Goal: Task Accomplishment & Management: Complete application form

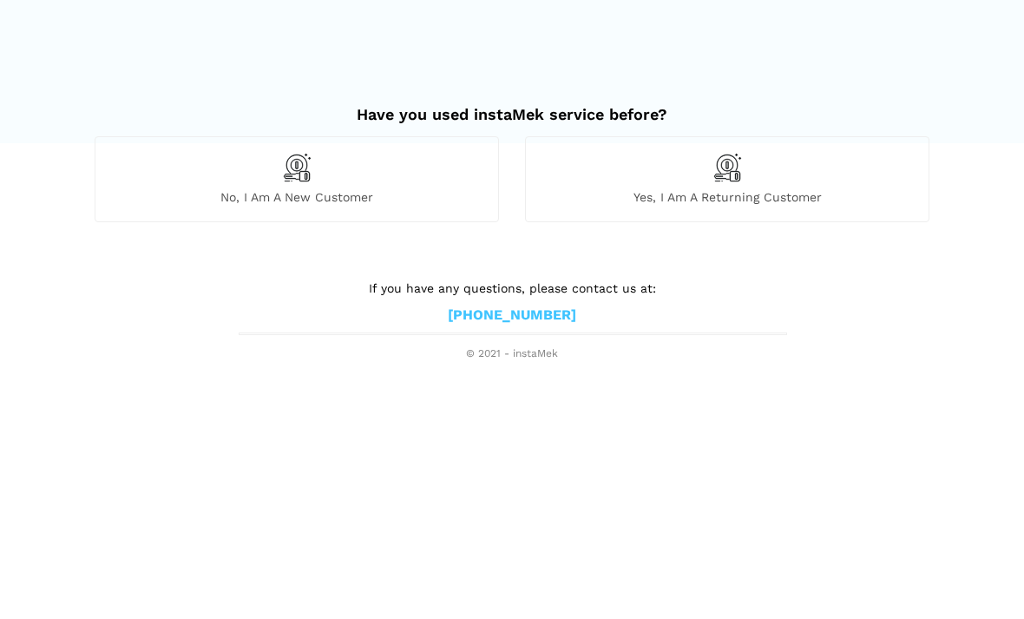
click at [282, 165] on img at bounding box center [297, 168] width 30 height 30
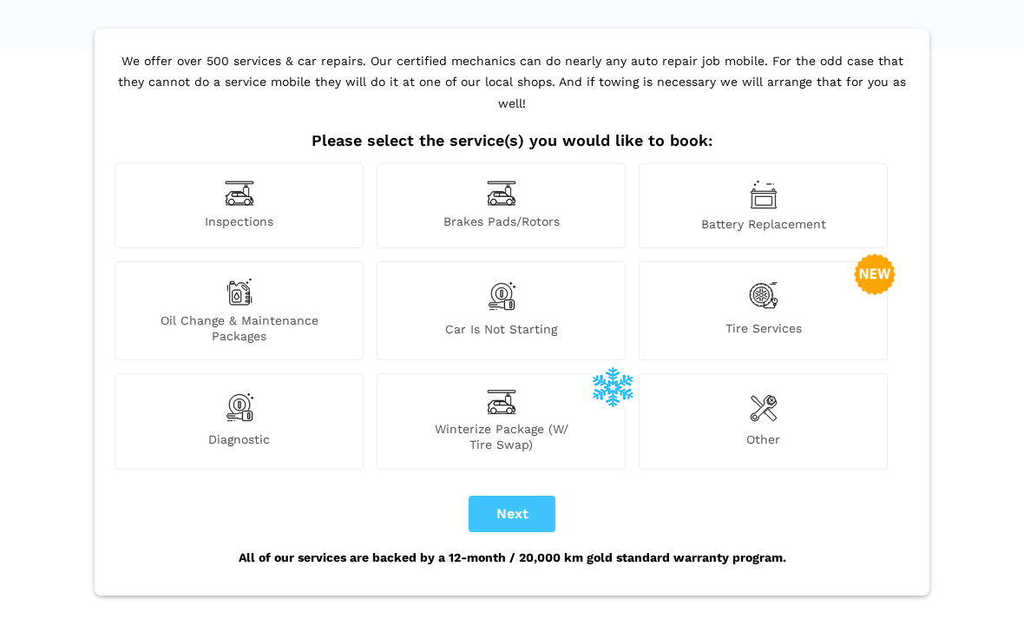
scroll to position [120, 0]
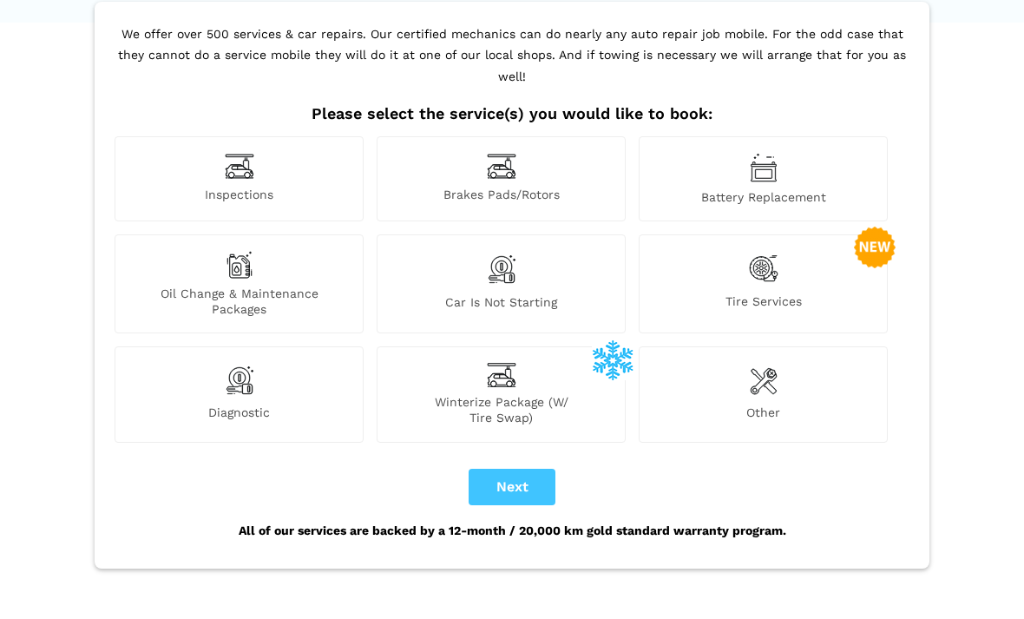
click at [236, 252] on img at bounding box center [240, 266] width 28 height 28
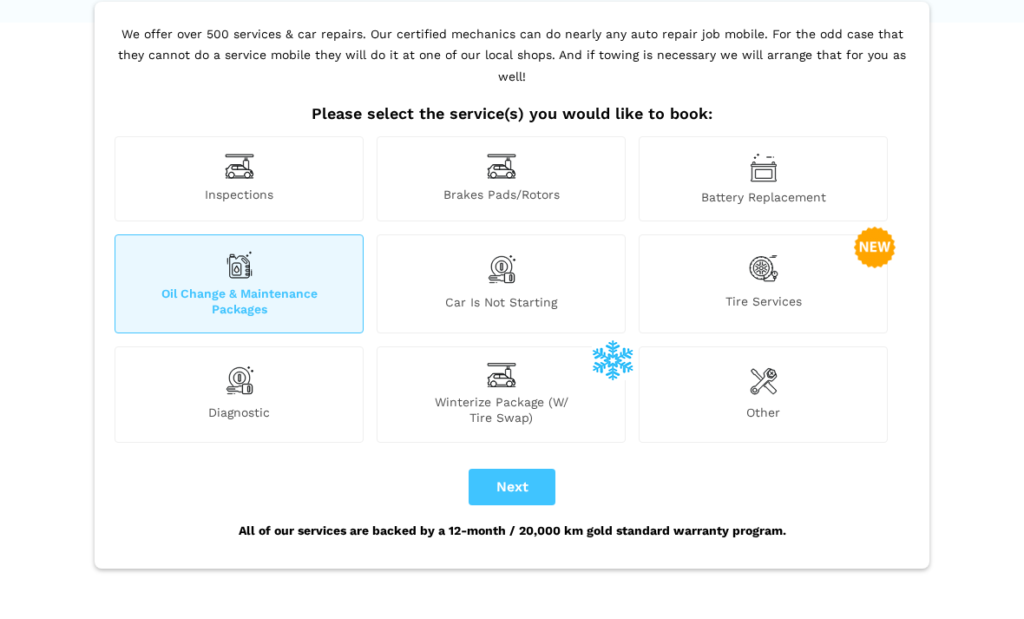
scroll to position [121, 0]
click at [493, 394] on span "Winterize Package (W/ Tire Swap)" at bounding box center [501, 409] width 247 height 31
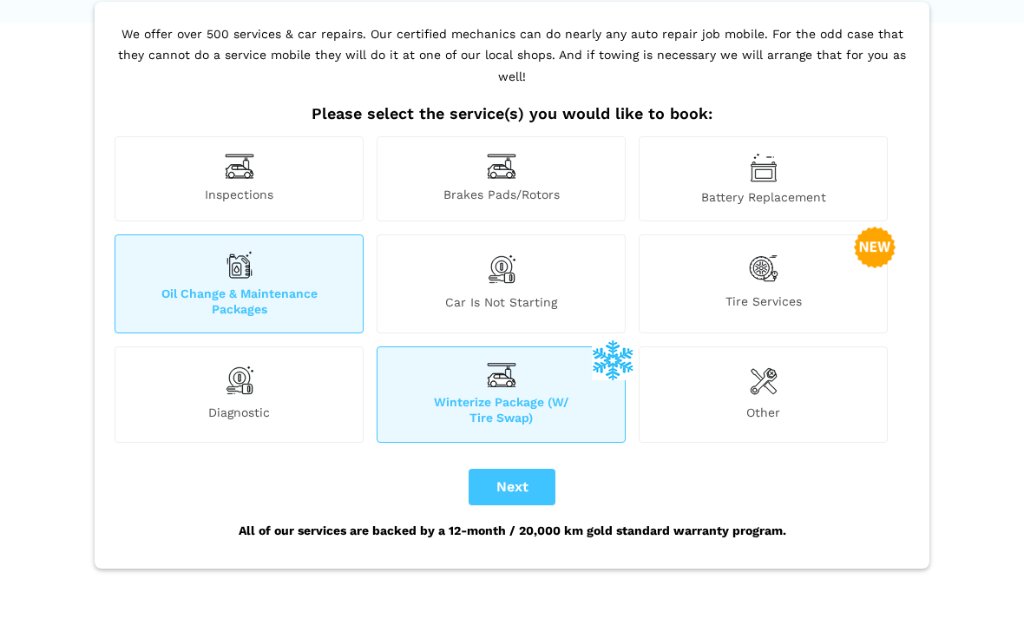
click at [483, 469] on button "Next" at bounding box center [512, 487] width 87 height 36
checkbox input "true"
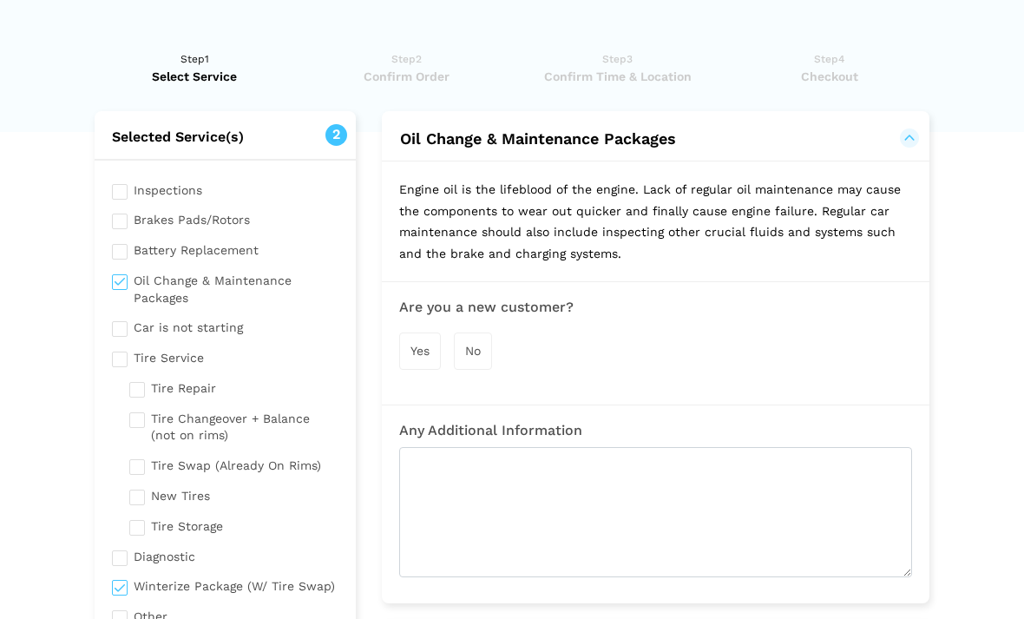
scroll to position [0, 0]
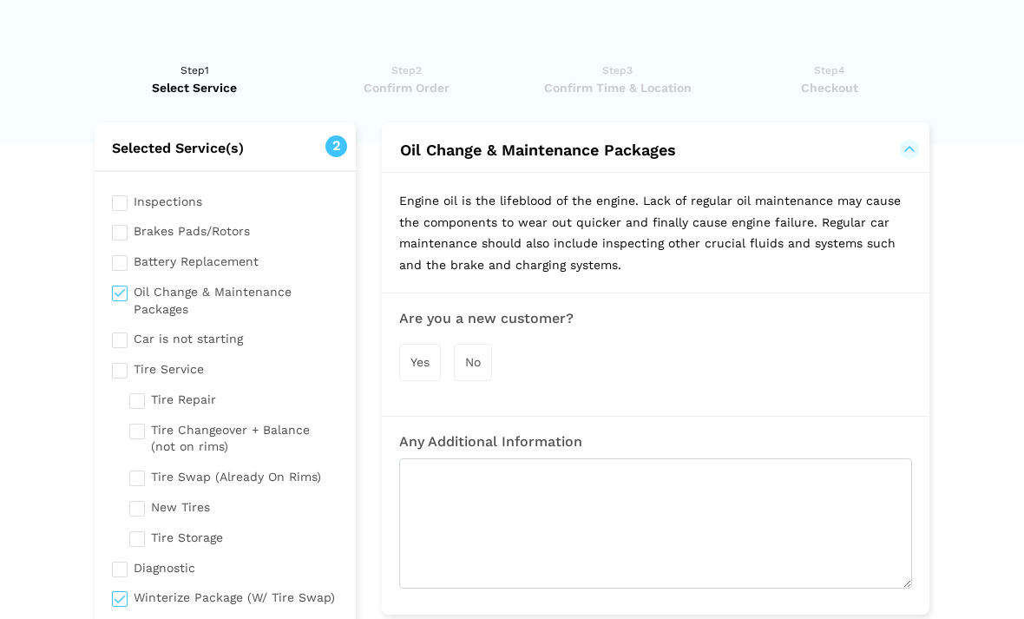
click at [465, 355] on span "No" at bounding box center [473, 362] width 16 height 14
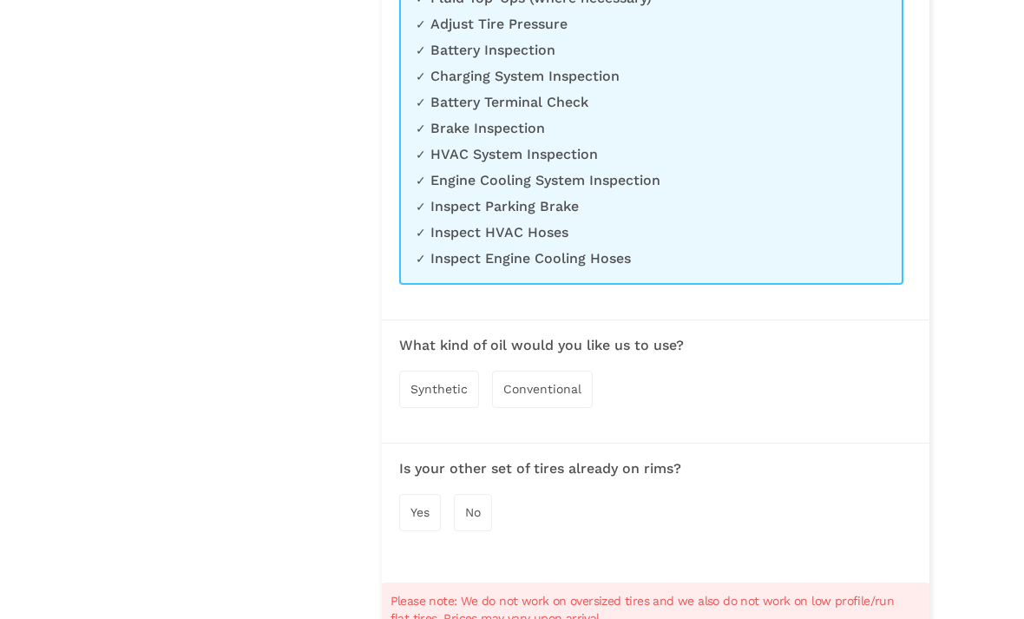
scroll to position [1260, 0]
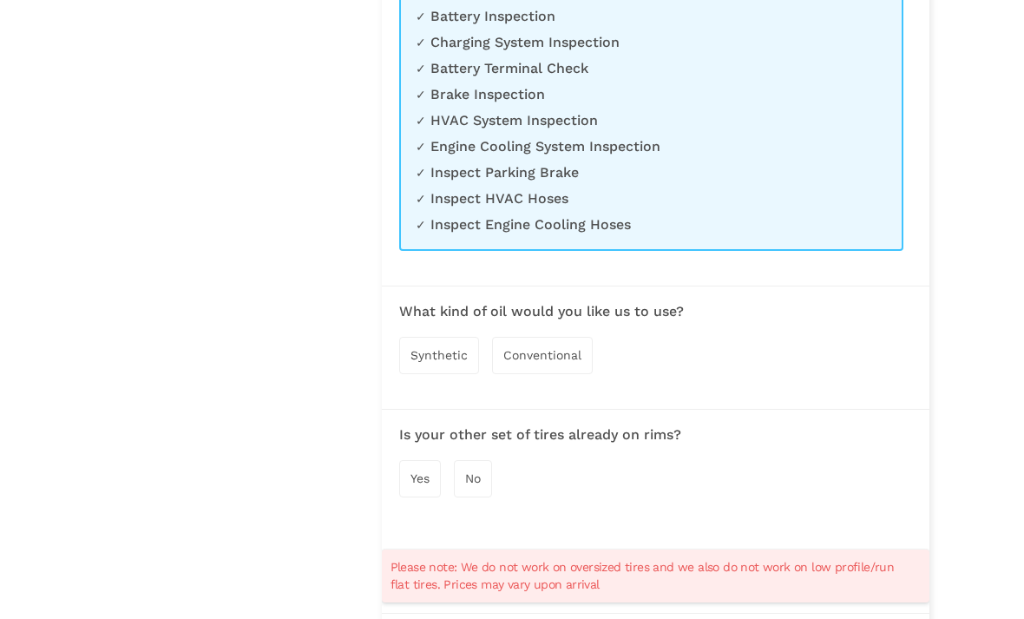
click at [534, 349] on span "Conventional" at bounding box center [542, 356] width 78 height 14
click at [414, 473] on span "Yes" at bounding box center [420, 480] width 19 height 14
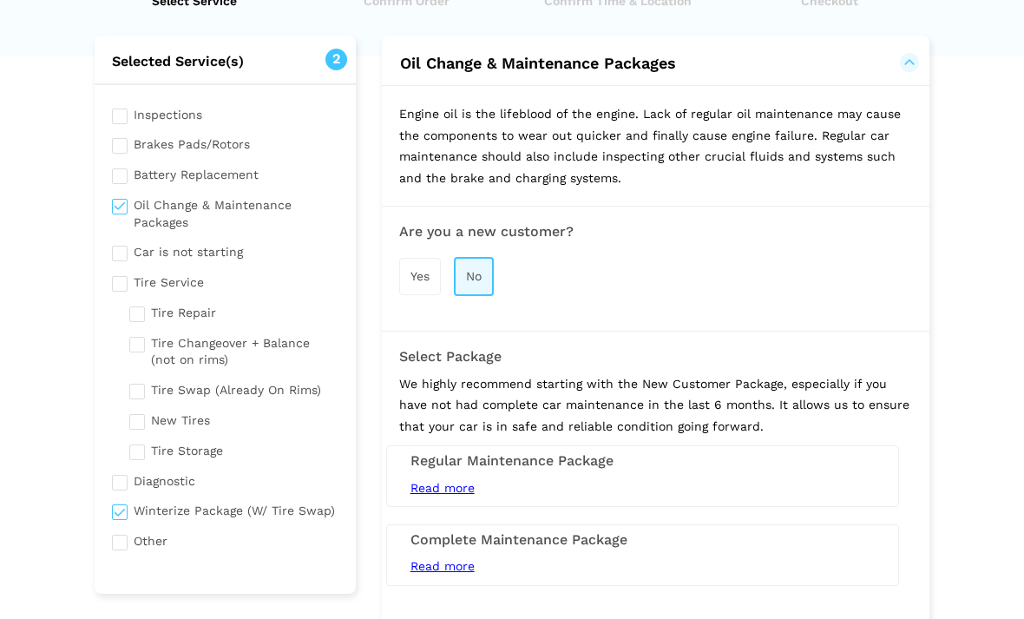
scroll to position [86, 0]
click at [420, 272] on span "Yes" at bounding box center [420, 277] width 19 height 14
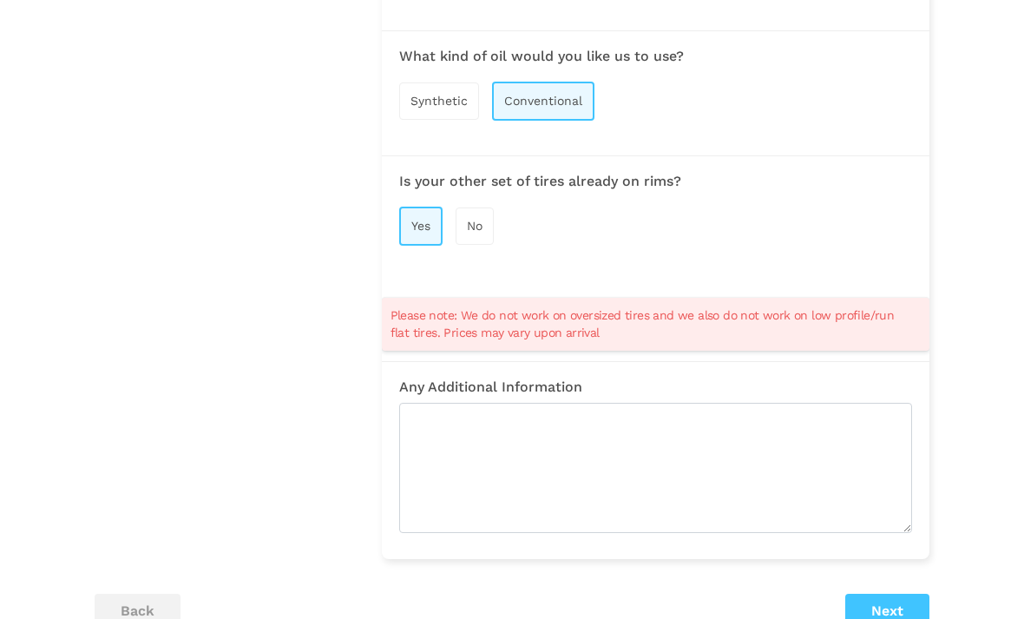
scroll to position [1526, 0]
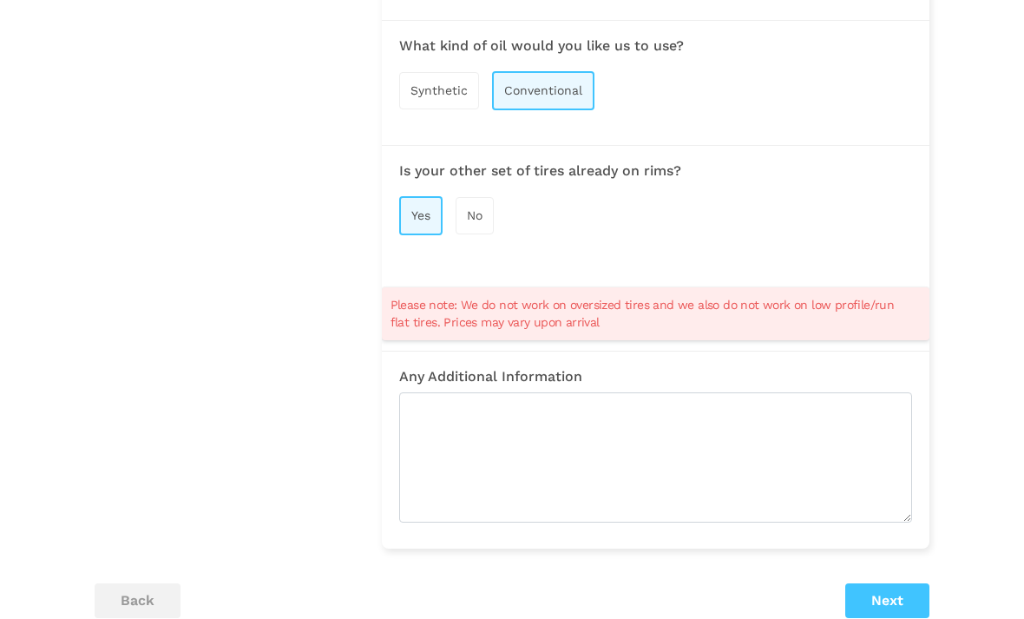
click at [871, 588] on button "Next" at bounding box center [887, 601] width 84 height 35
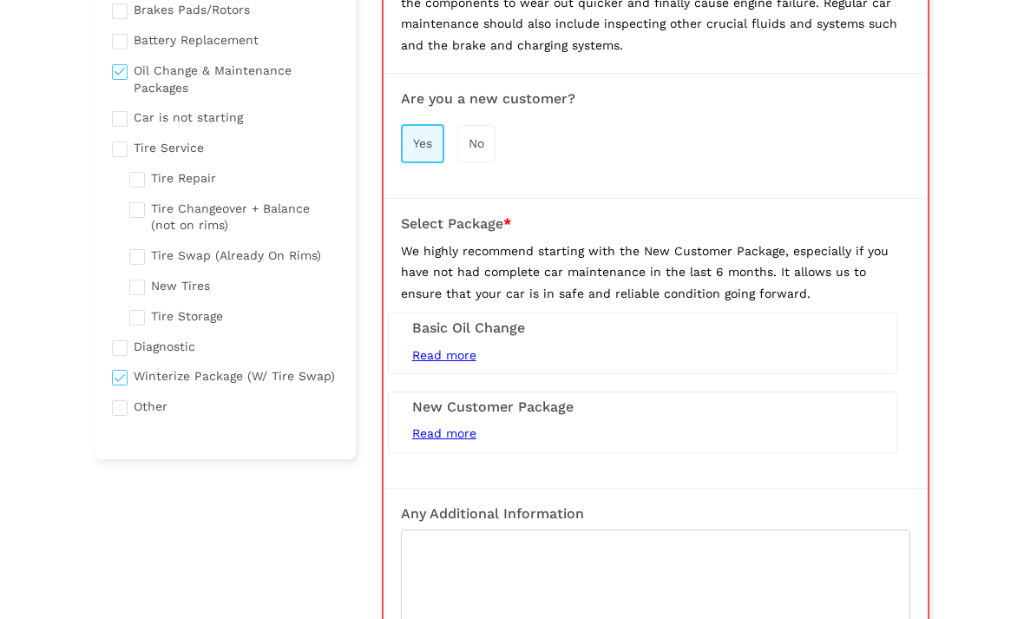
scroll to position [121, 0]
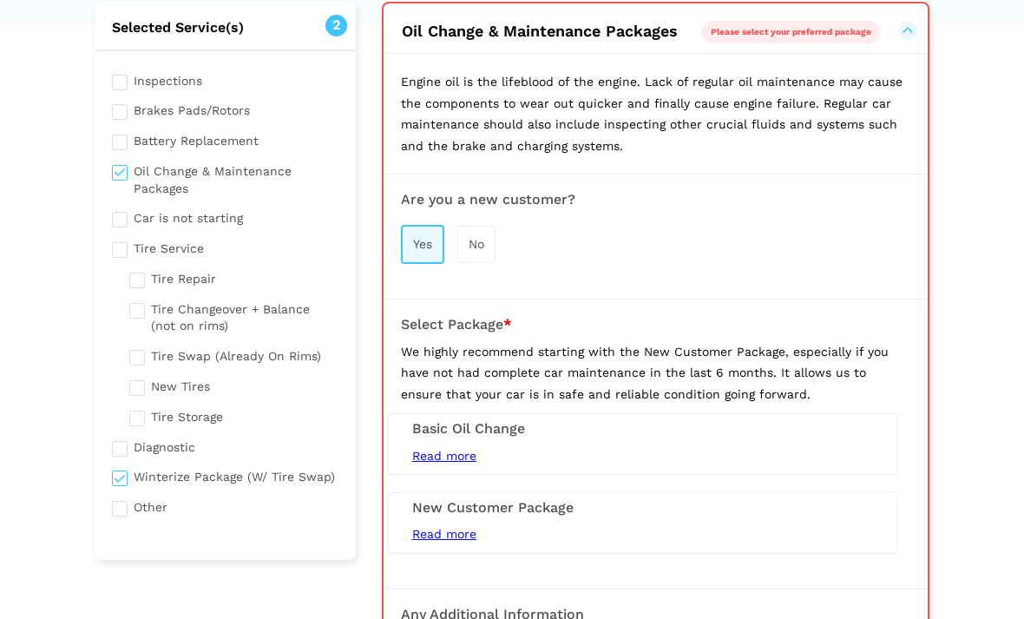
click at [433, 450] on span "Read more" at bounding box center [444, 456] width 64 height 14
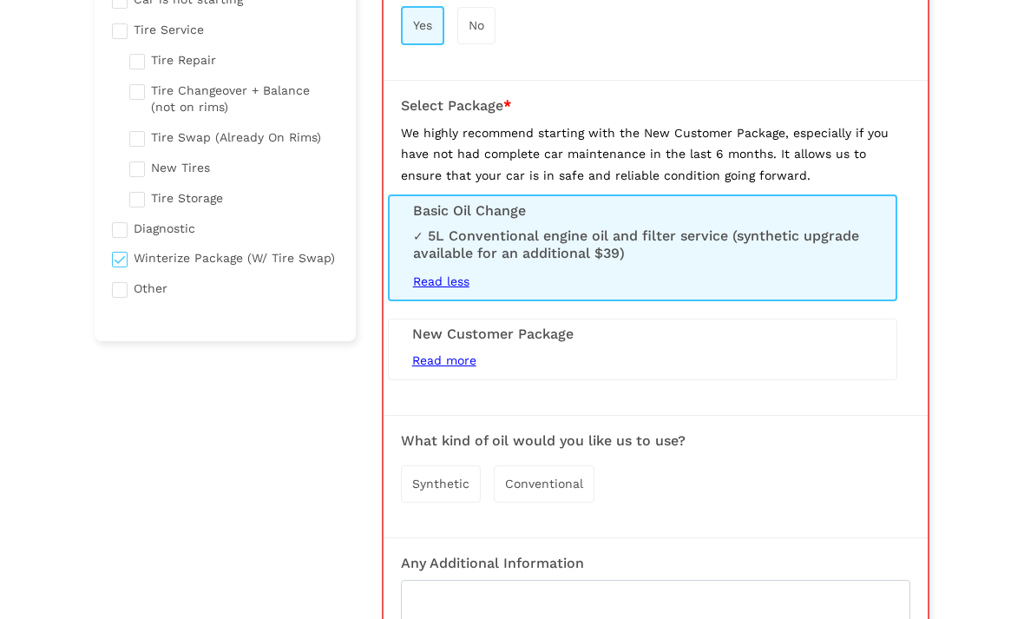
scroll to position [359, 0]
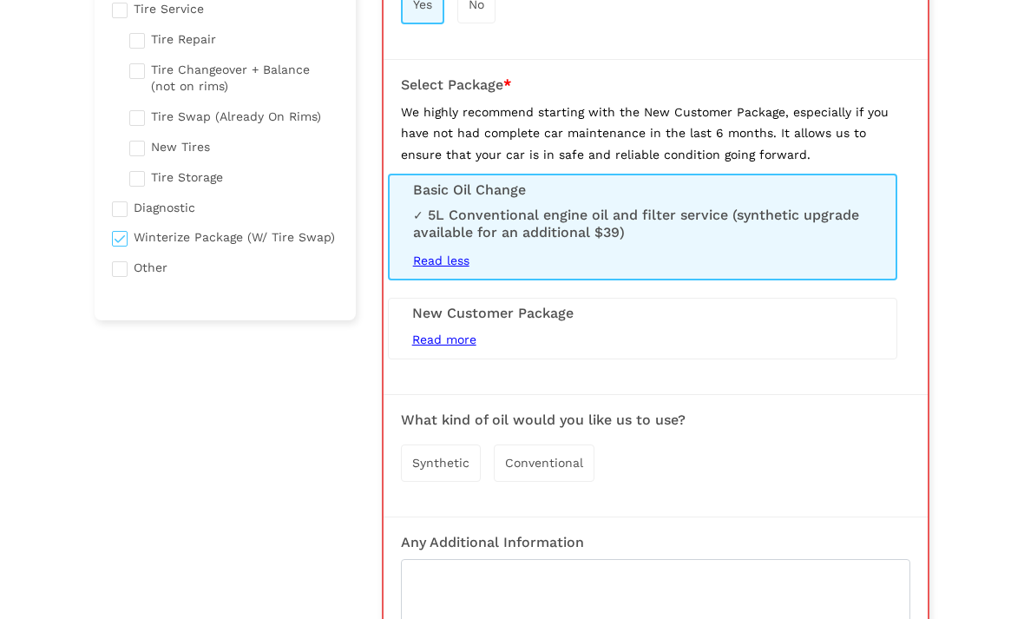
click at [437, 310] on h3 "New Customer Package" at bounding box center [642, 314] width 461 height 16
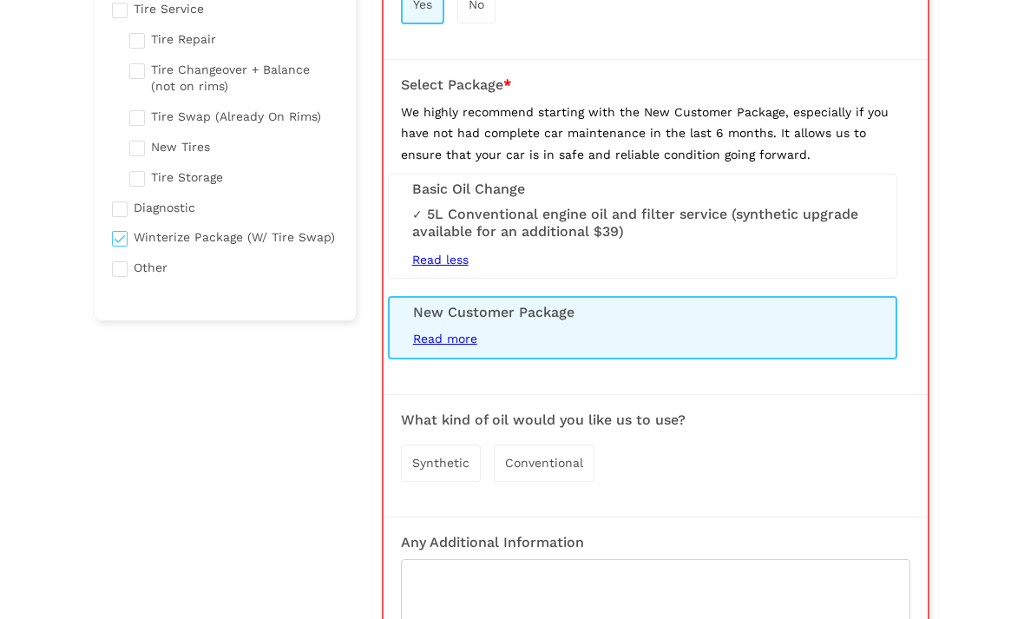
scroll to position [360, 0]
click at [432, 337] on span "Read more" at bounding box center [445, 339] width 64 height 14
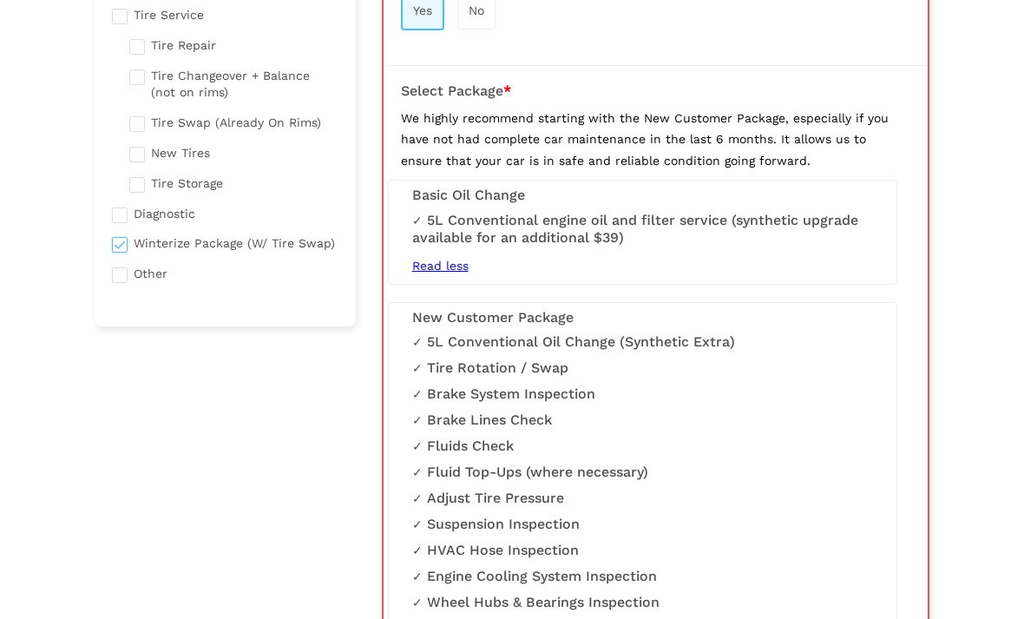
scroll to position [334, 0]
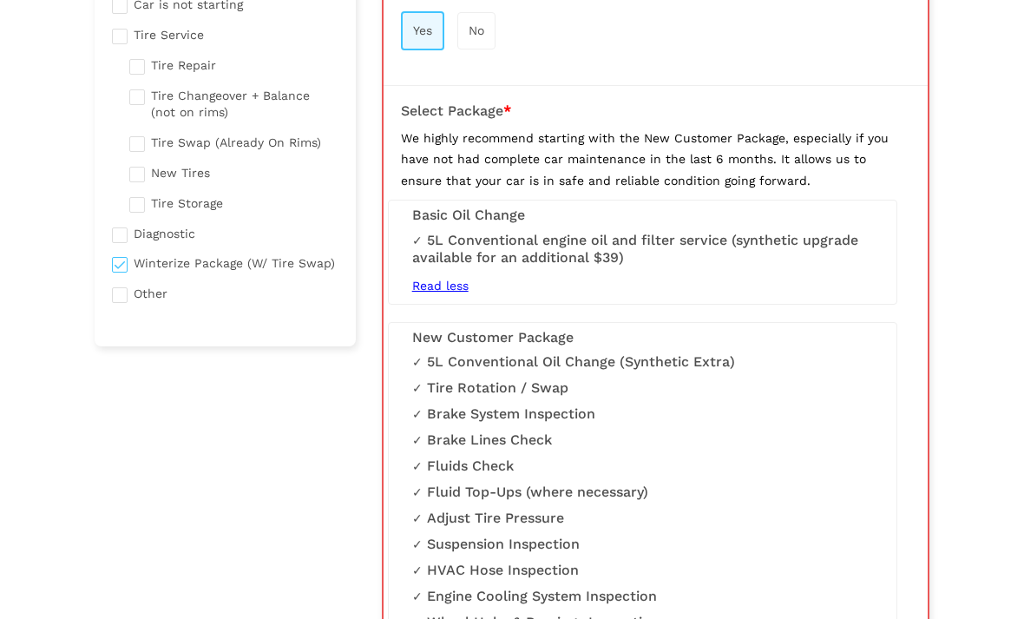
click at [457, 338] on h3 "New Customer Package" at bounding box center [642, 338] width 461 height 16
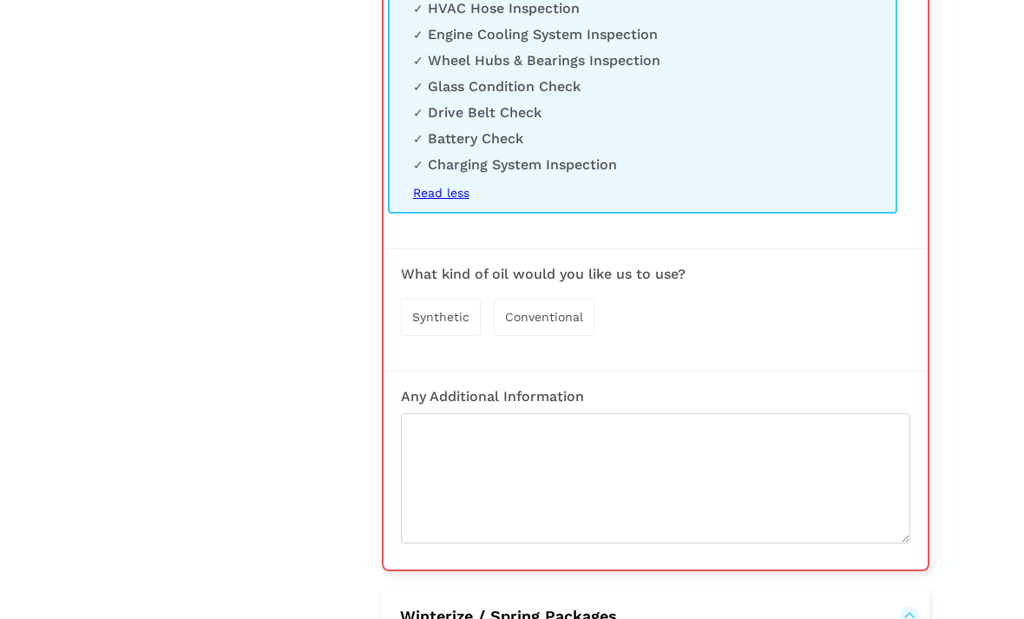
scroll to position [898, 0]
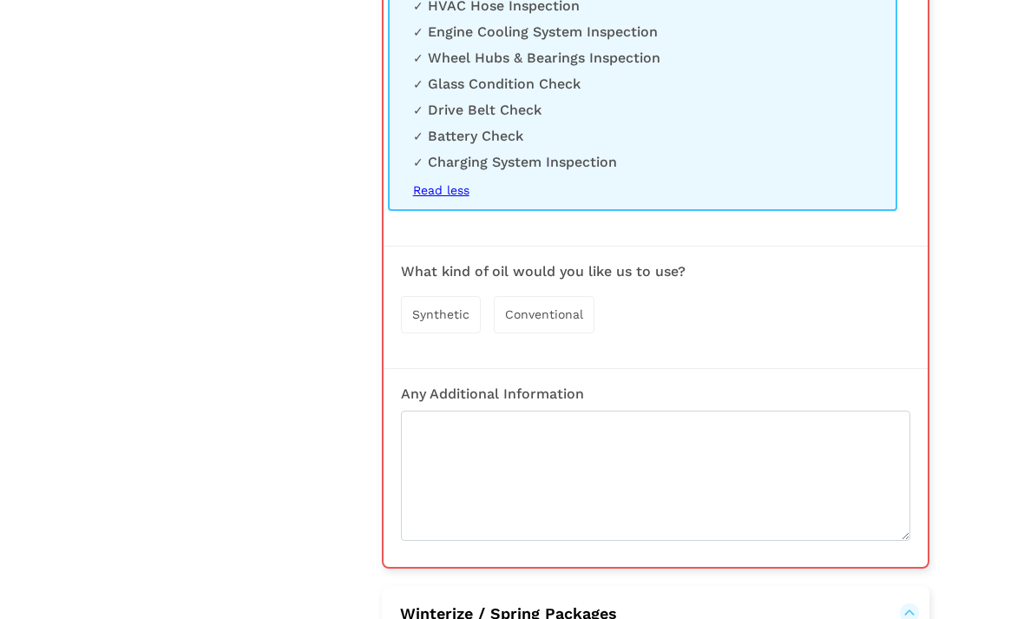
click at [526, 308] on span "Conventional" at bounding box center [544, 315] width 78 height 14
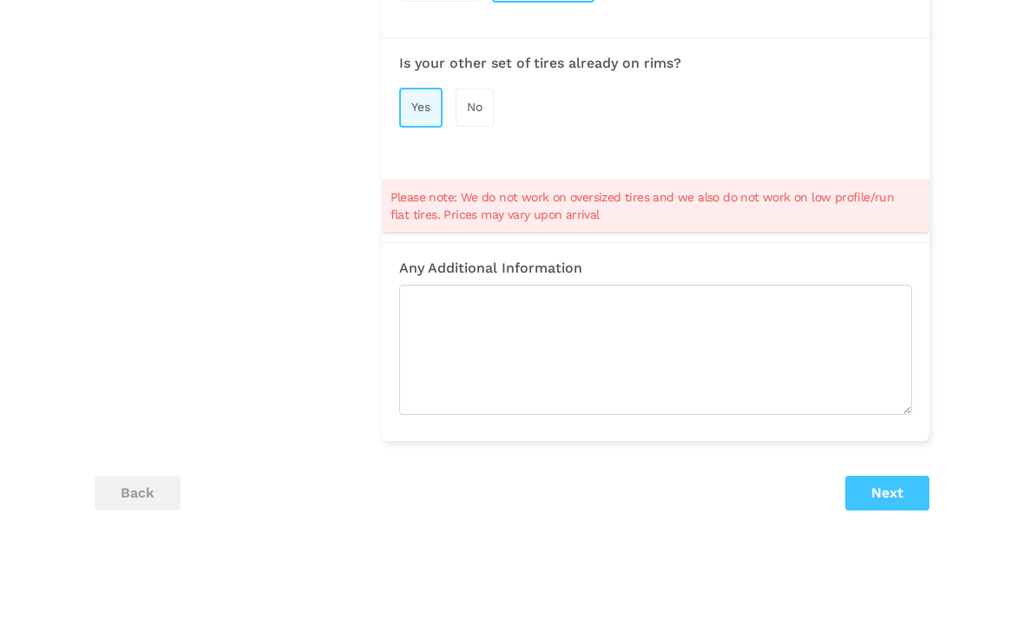
scroll to position [2221, 0]
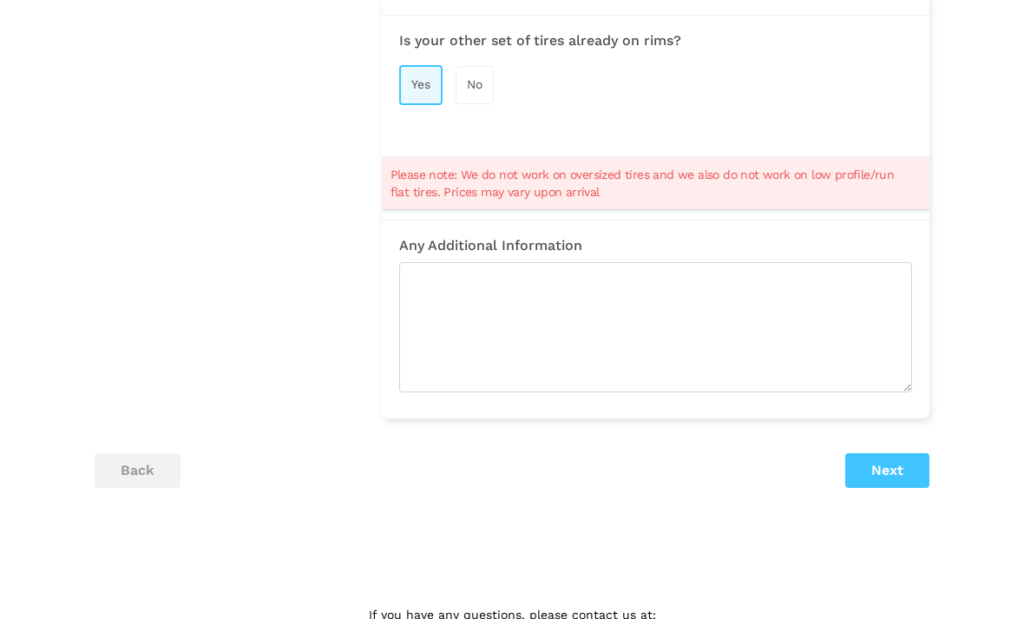
click at [879, 457] on button "Next" at bounding box center [887, 470] width 84 height 35
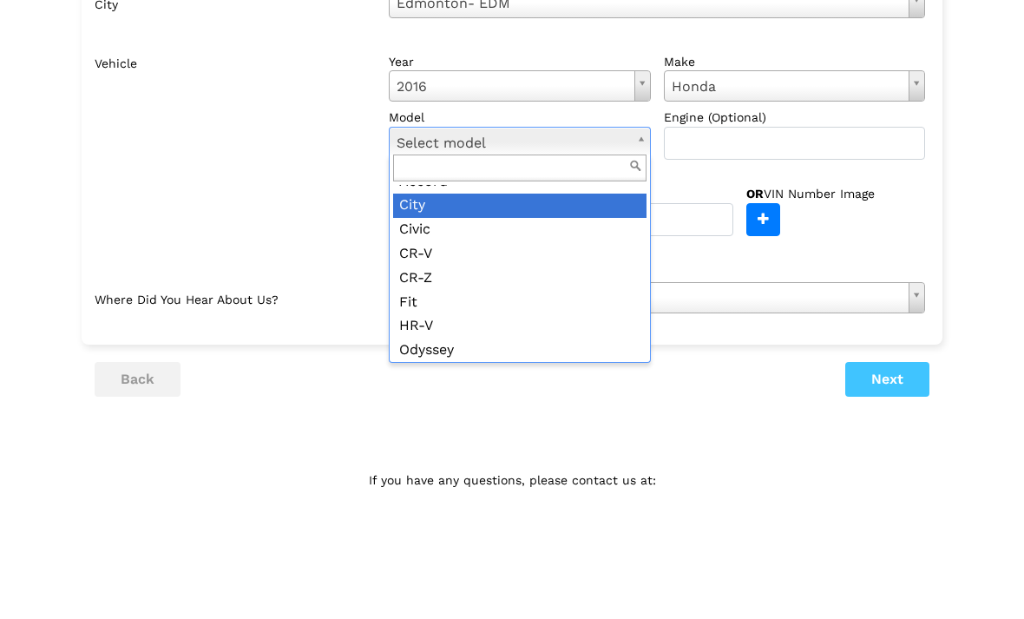
scroll to position [40, 0]
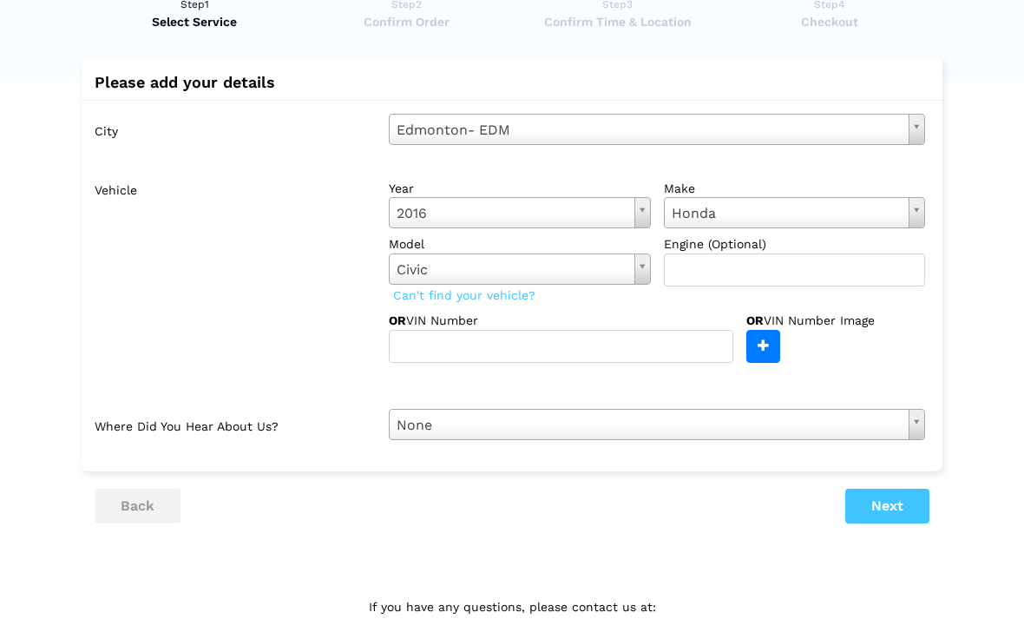
click at [879, 517] on button "Next" at bounding box center [887, 506] width 84 height 35
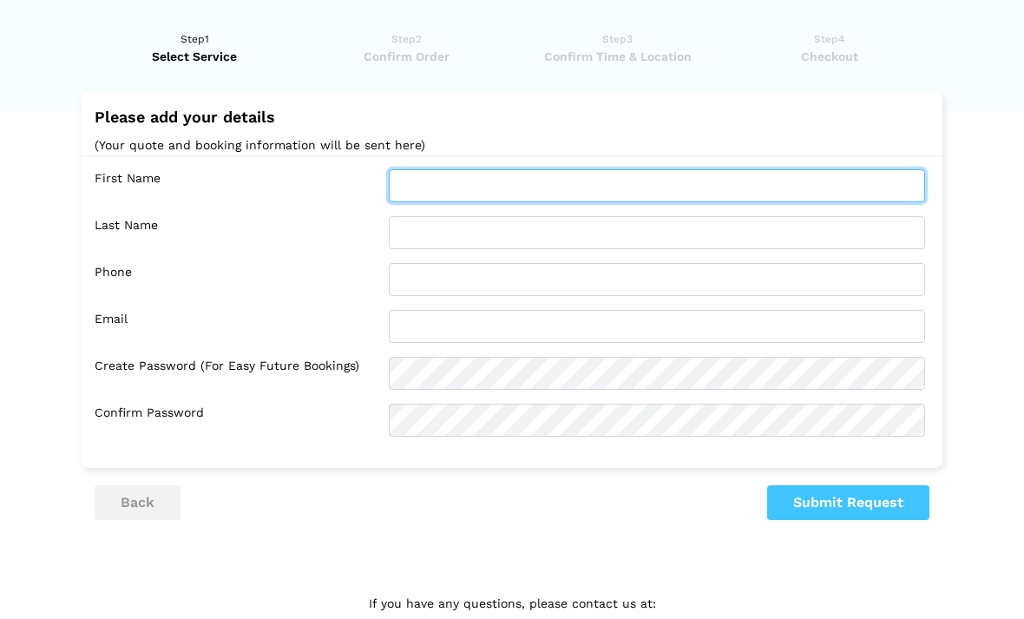
click at [404, 187] on input "text" at bounding box center [657, 185] width 536 height 33
type input "[PERSON_NAME]"
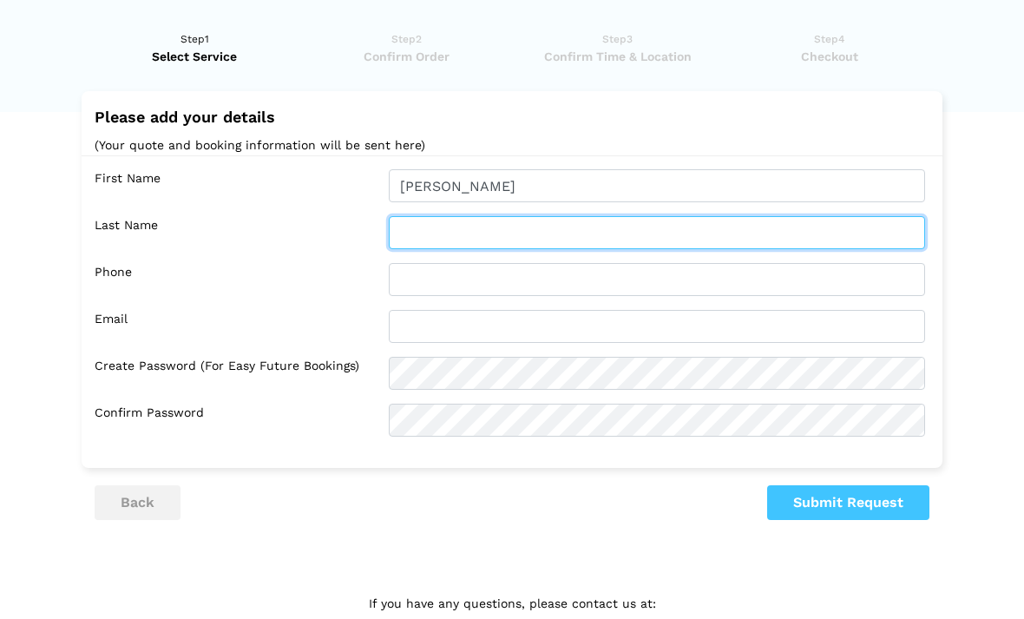
click at [412, 237] on input "text" at bounding box center [657, 232] width 536 height 33
type input "[PERSON_NAME]"
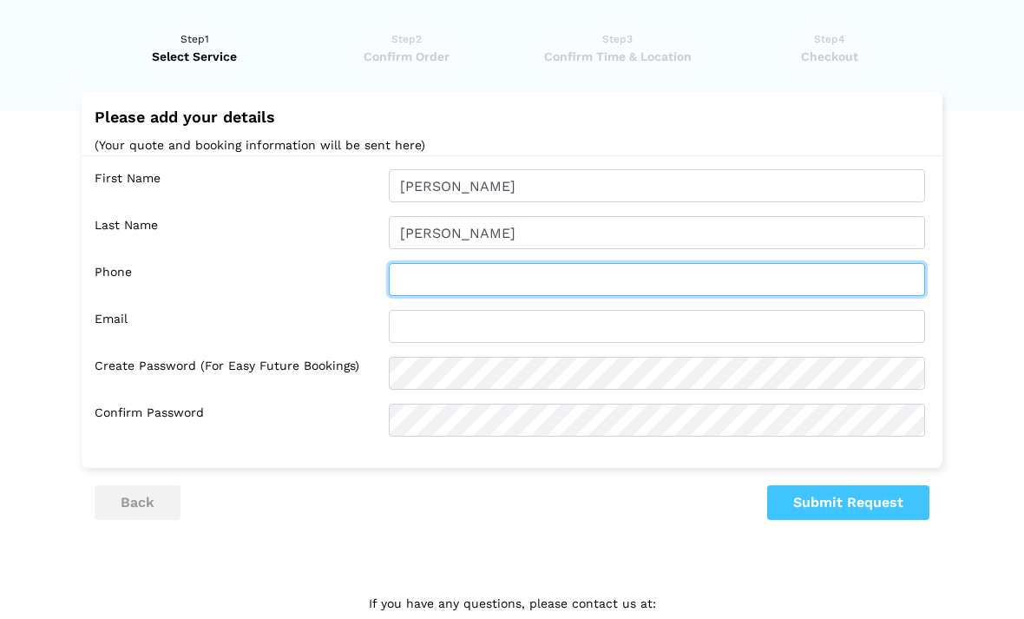
click at [421, 285] on input "text" at bounding box center [657, 279] width 536 height 33
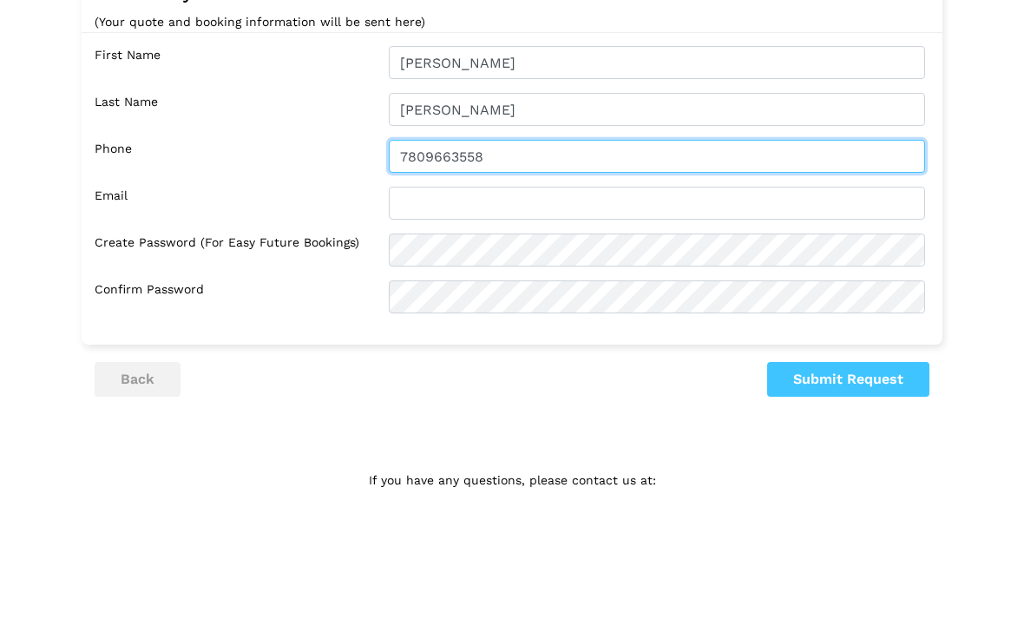
type input "7809663558"
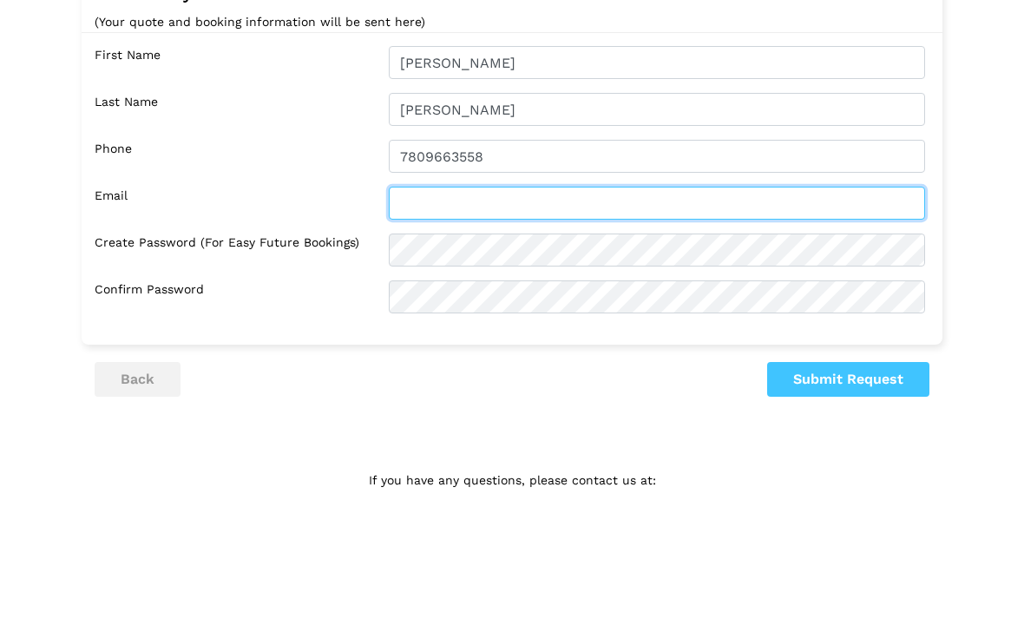
click at [413, 310] on input "text" at bounding box center [657, 326] width 536 height 33
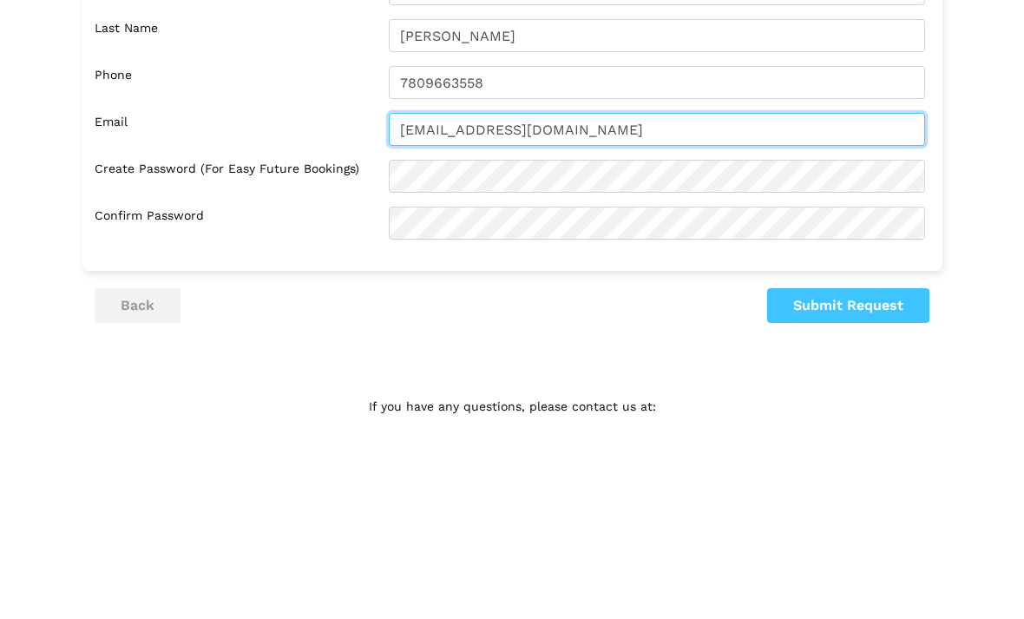
type input "[EMAIL_ADDRESS][DOMAIN_NAME]"
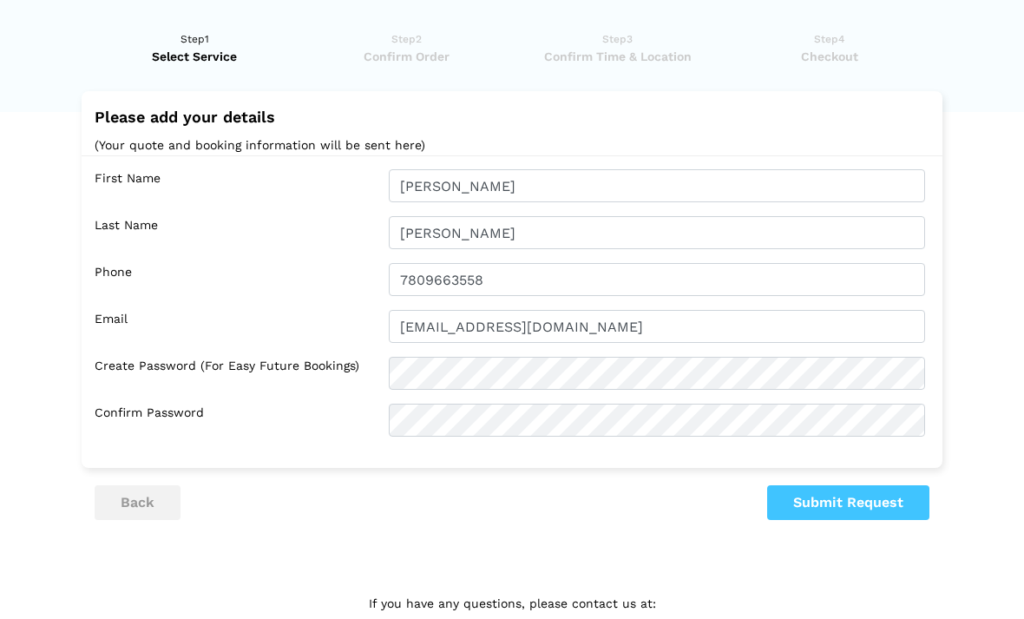
click at [811, 500] on button "Submit Request" at bounding box center [848, 502] width 162 height 35
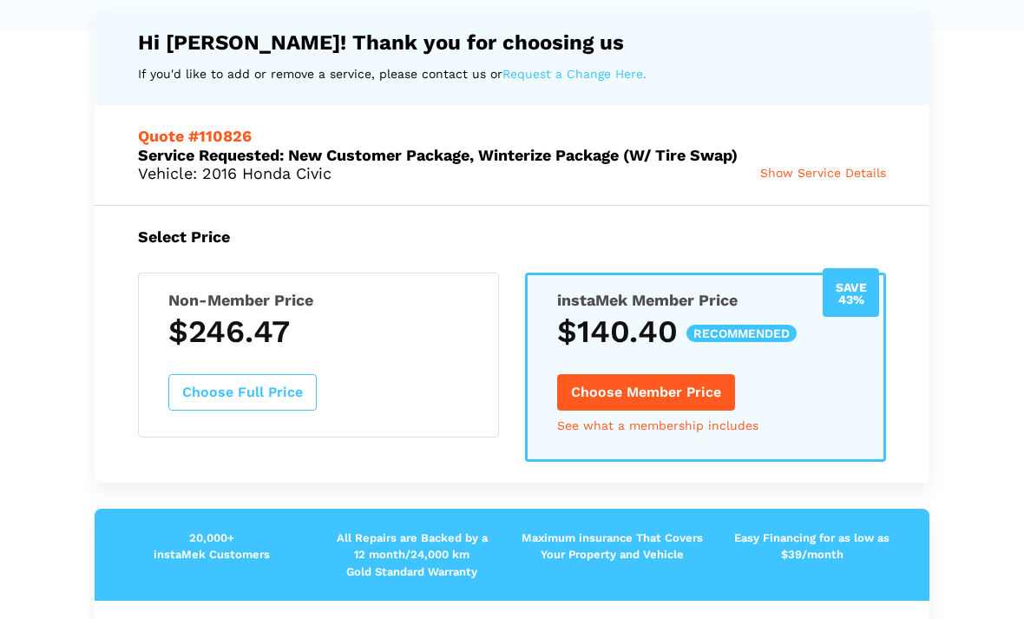
scroll to position [112, 0]
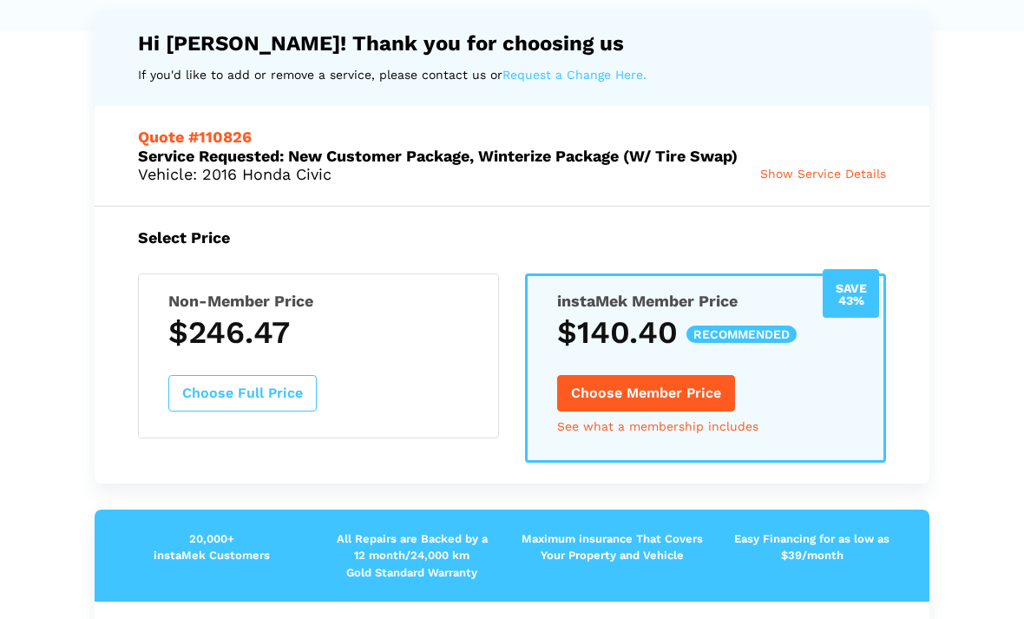
click at [591, 427] on link "See what a membership includes" at bounding box center [657, 426] width 201 height 12
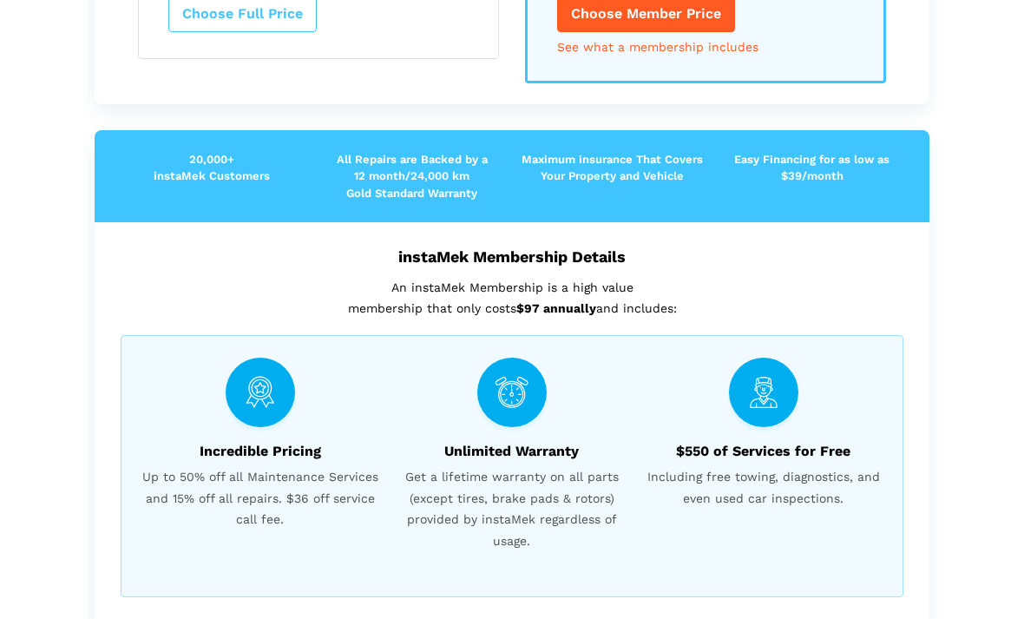
scroll to position [488, 0]
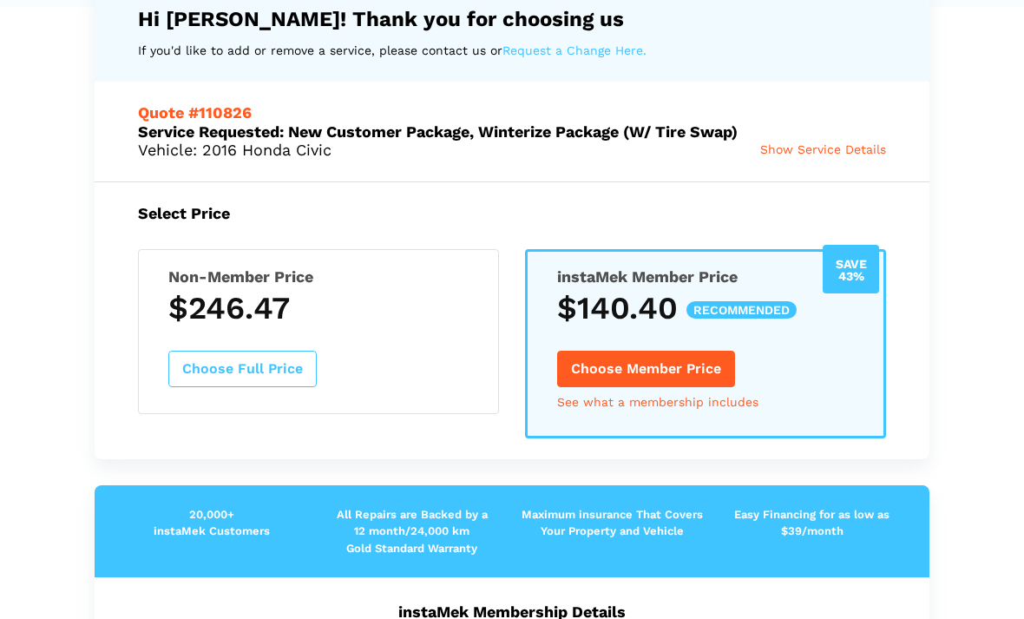
click at [586, 367] on button "Choose Member Price" at bounding box center [646, 369] width 178 height 36
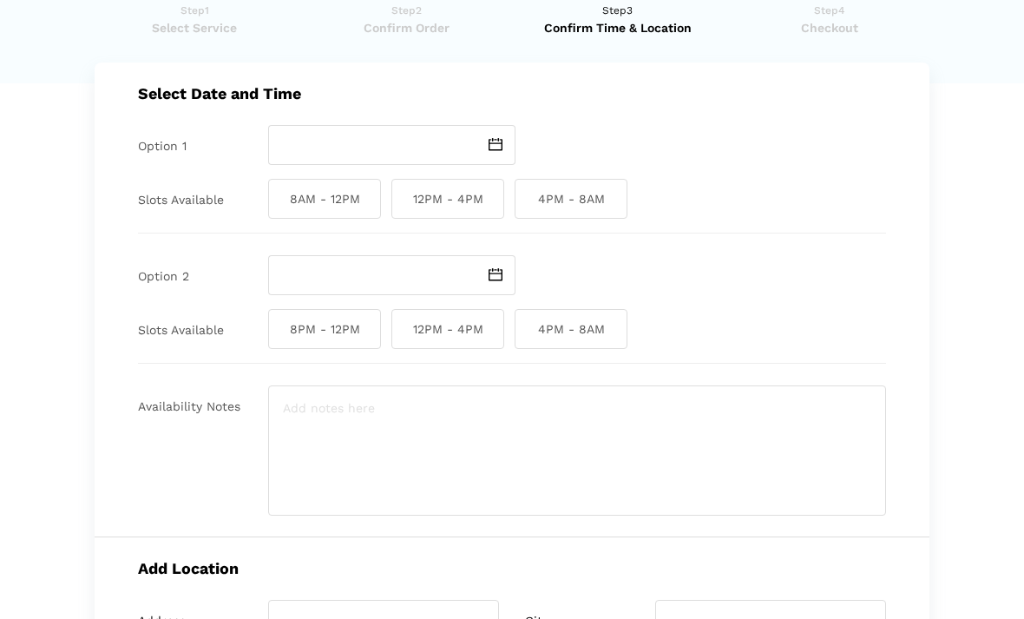
scroll to position [0, 0]
